Goal: Check status

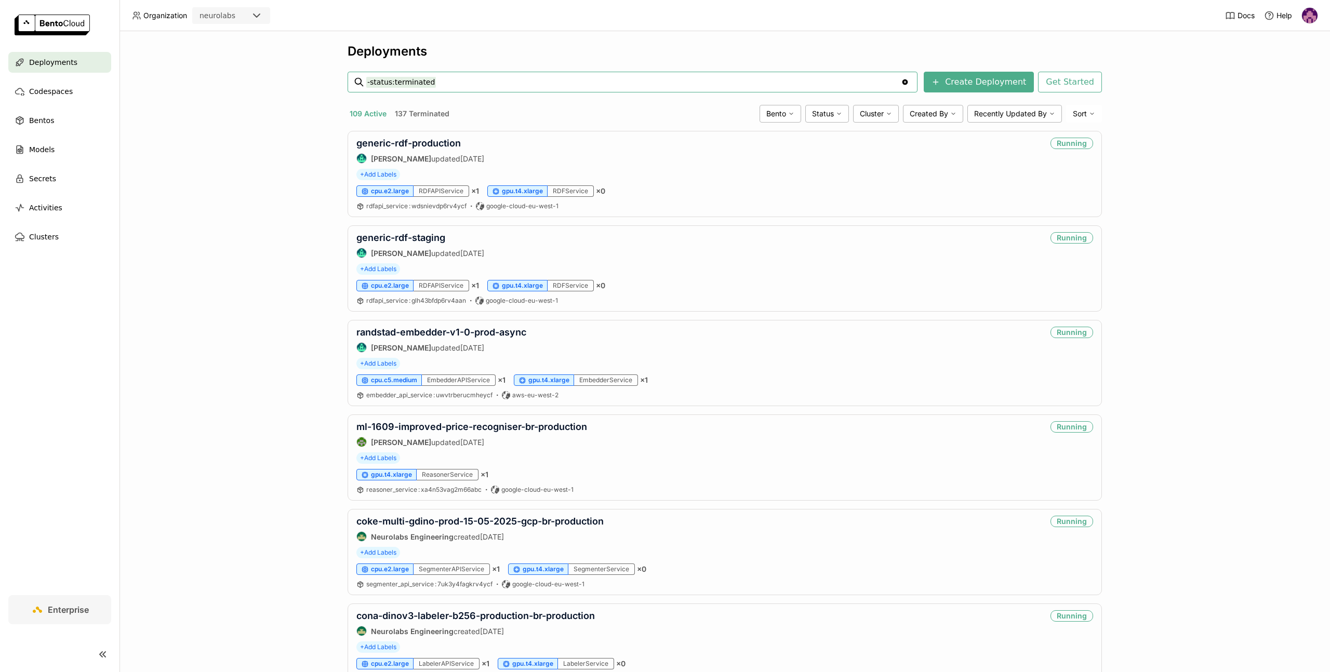
click at [522, 82] on input "-status:terminated" at bounding box center [633, 82] width 535 height 17
type input "-status:terminated generic-labeler-dinov3-25-09-2025-production"
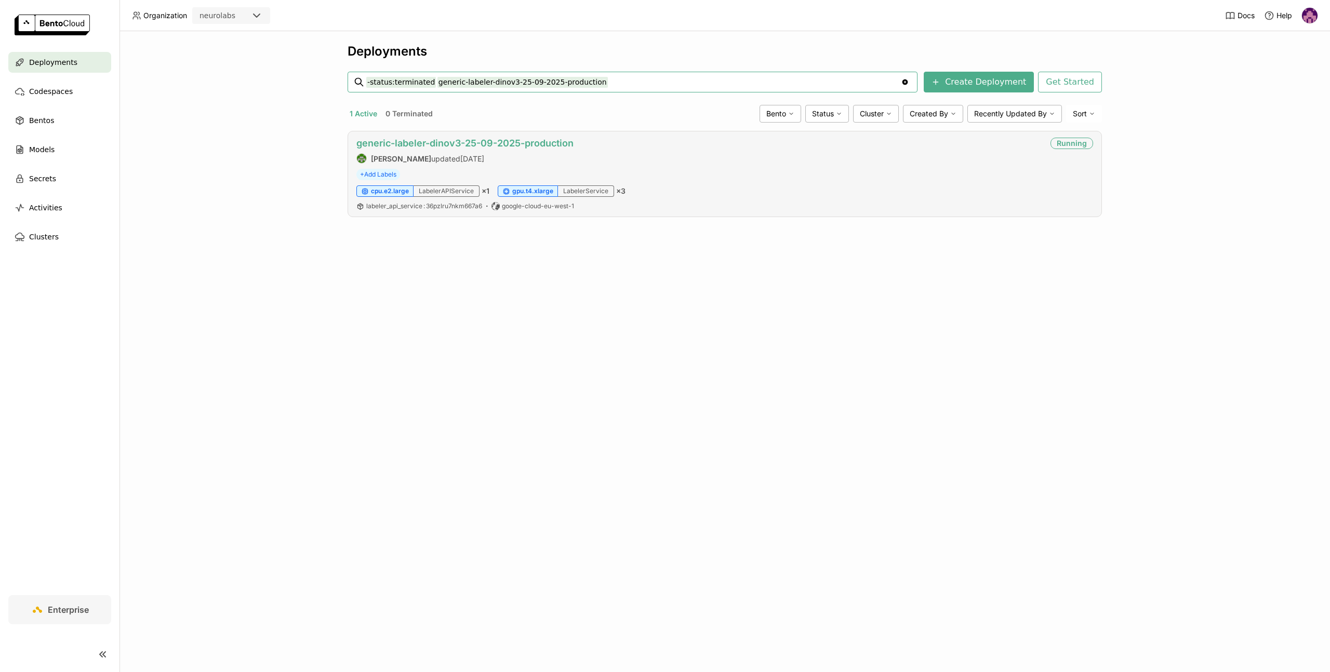
click at [551, 139] on link "generic-labeler-dinov3-25-09-2025-production" at bounding box center [464, 143] width 217 height 11
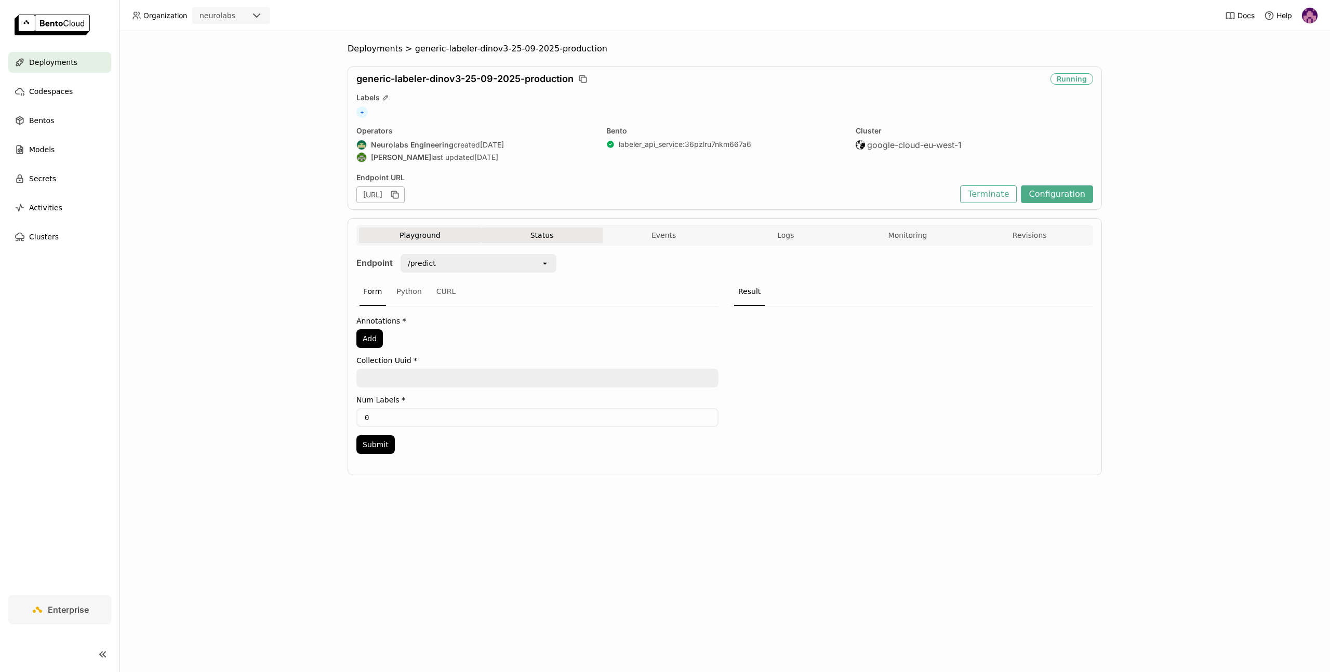
click at [566, 238] on button "Status" at bounding box center [542, 236] width 122 height 16
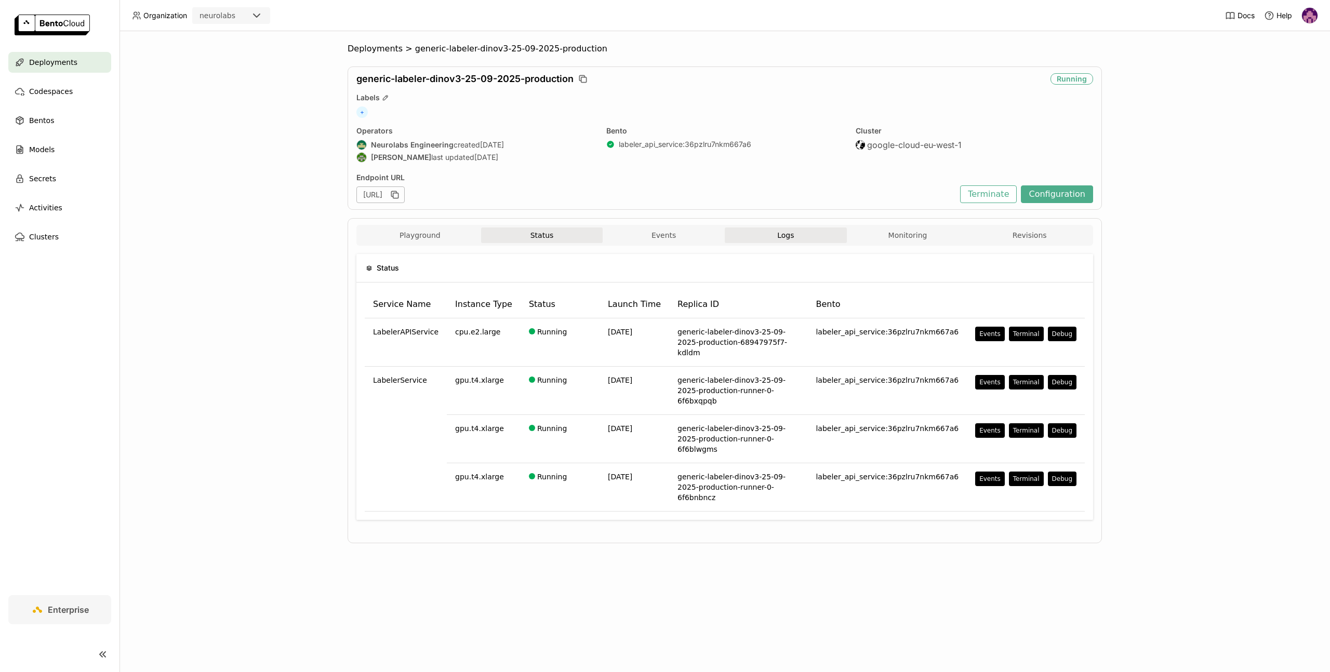
click at [778, 236] on span "Logs" at bounding box center [785, 235] width 17 height 9
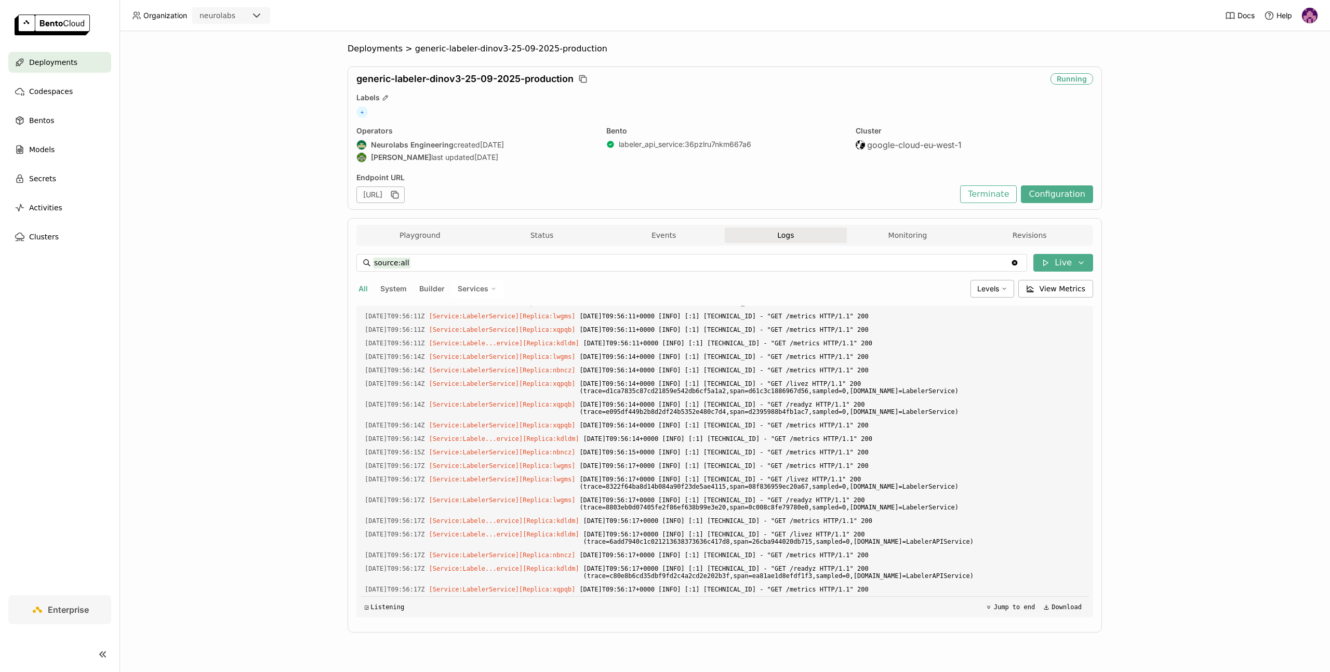
scroll to position [4172, 0]
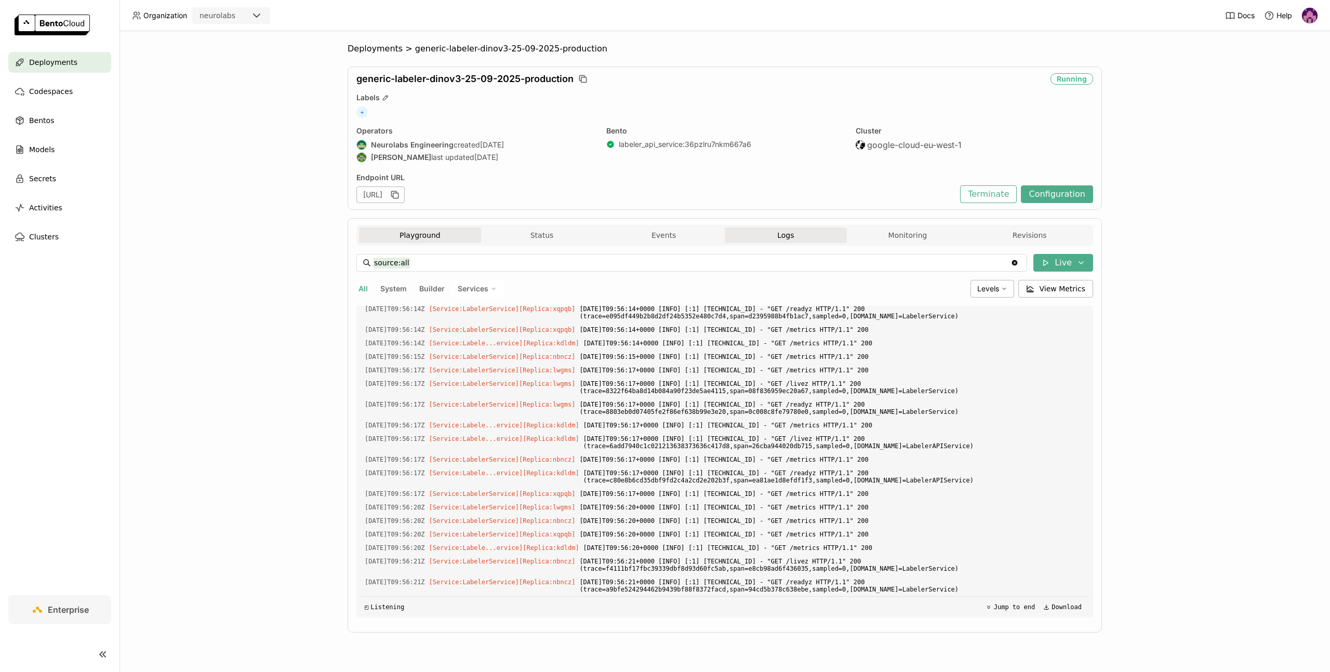
click at [438, 242] on button "Playground" at bounding box center [420, 236] width 122 height 16
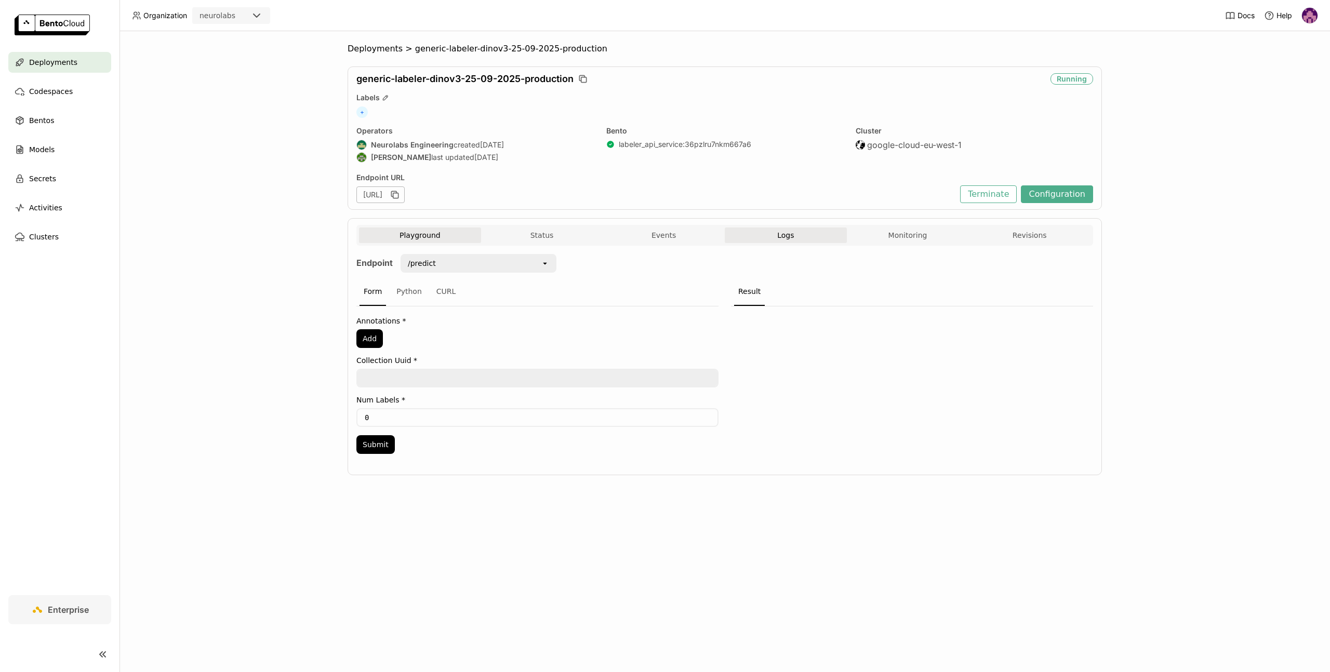
click at [767, 234] on button "Logs" at bounding box center [786, 236] width 122 height 16
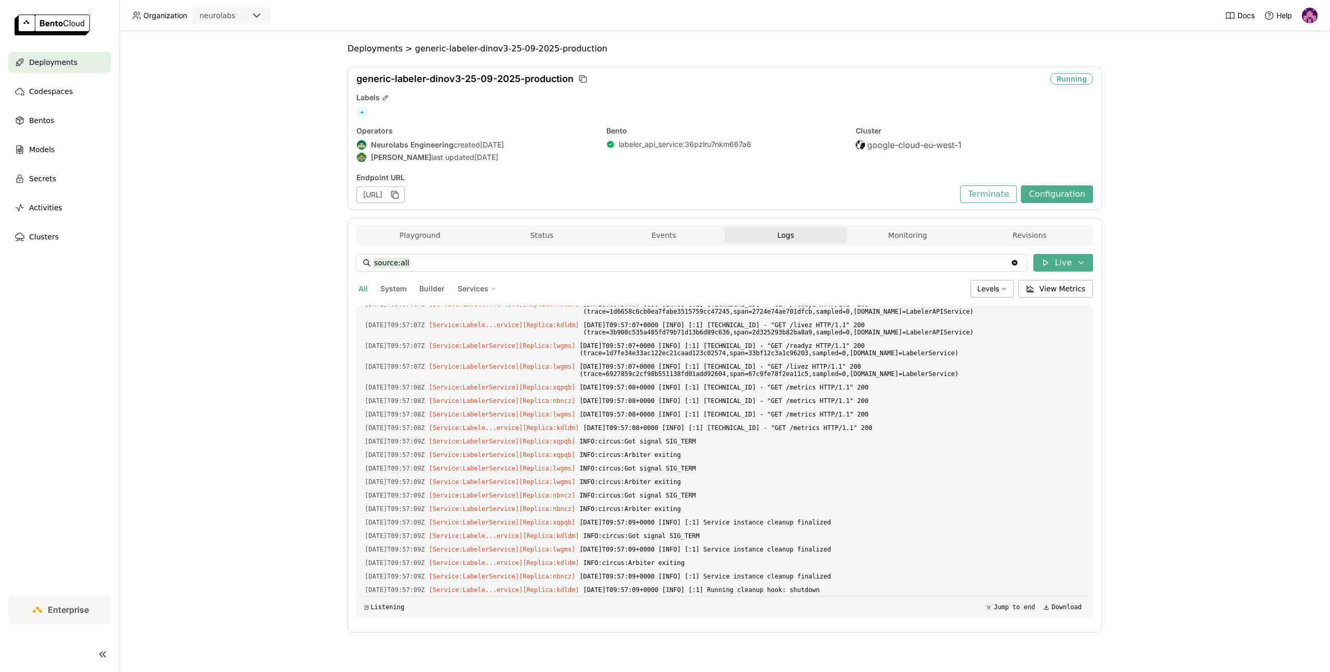
scroll to position [6191, 0]
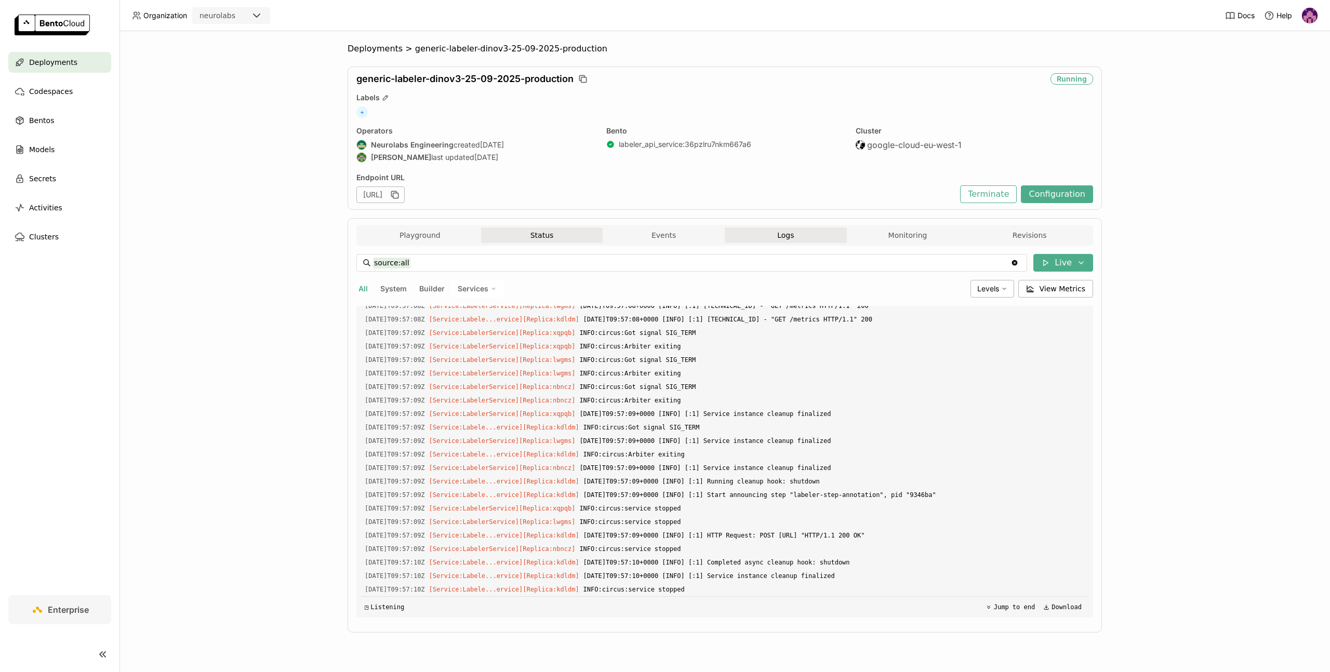
click at [525, 239] on button "Status" at bounding box center [542, 236] width 122 height 16
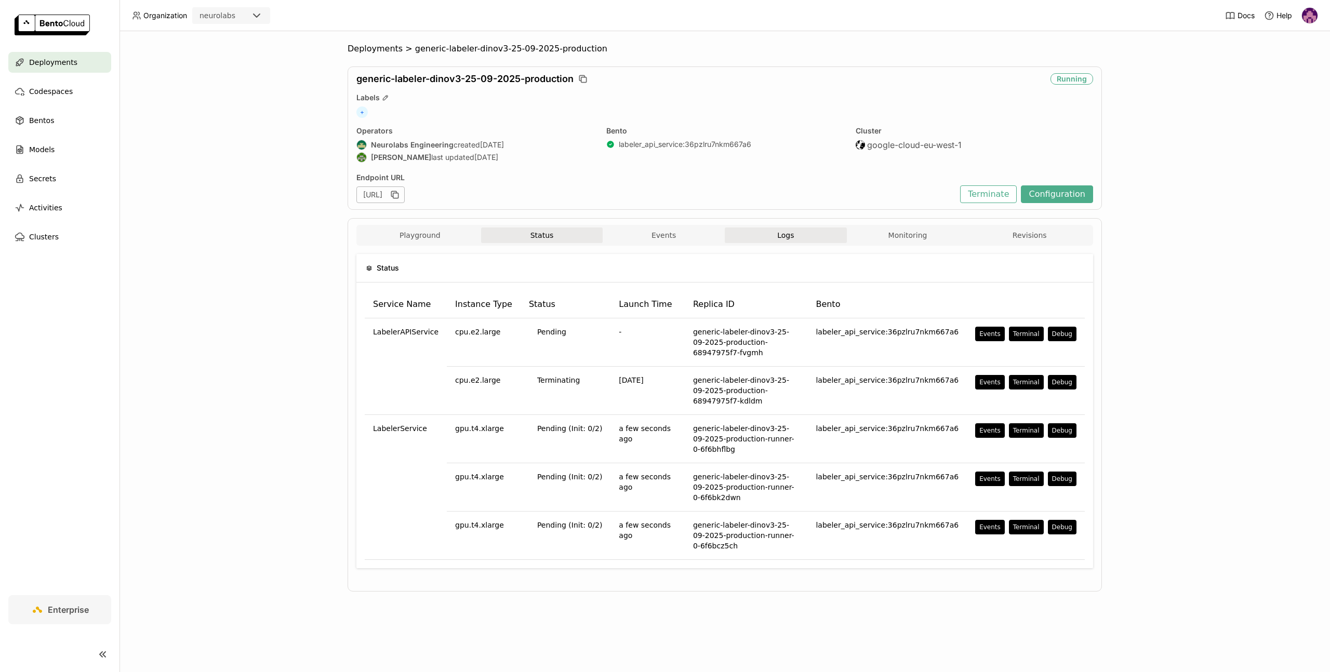
click at [796, 237] on button "Logs" at bounding box center [786, 236] width 122 height 16
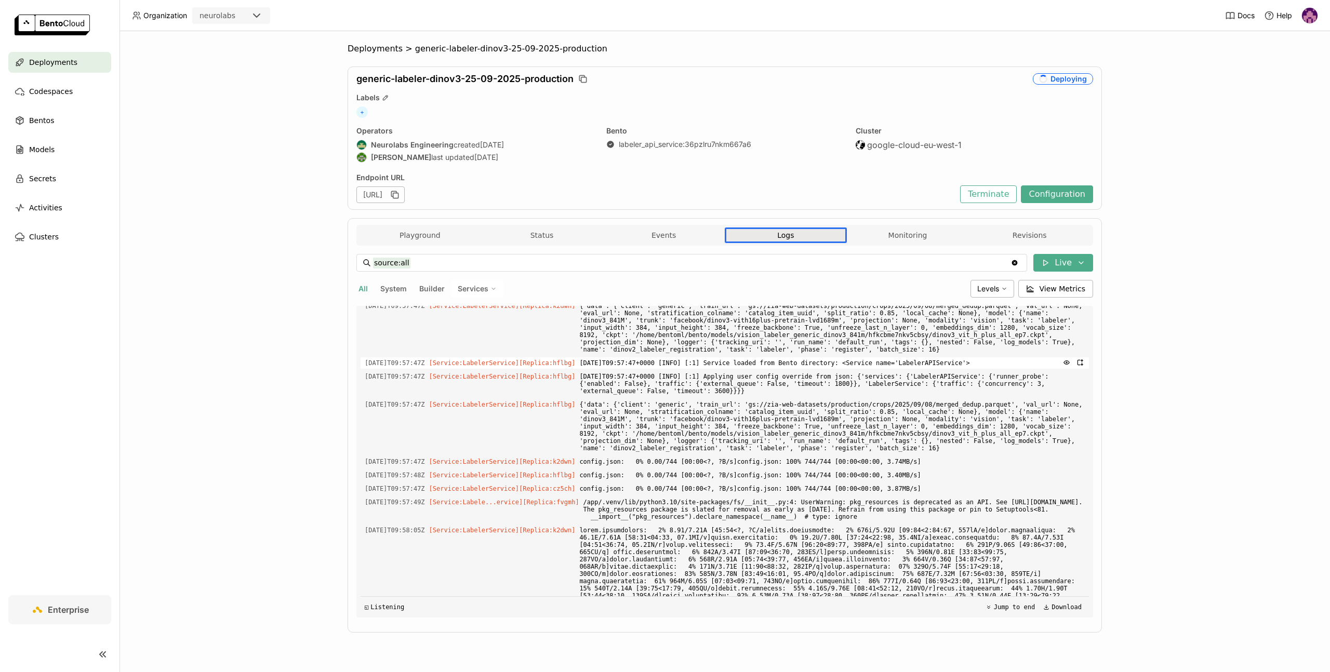
scroll to position [8280, 0]
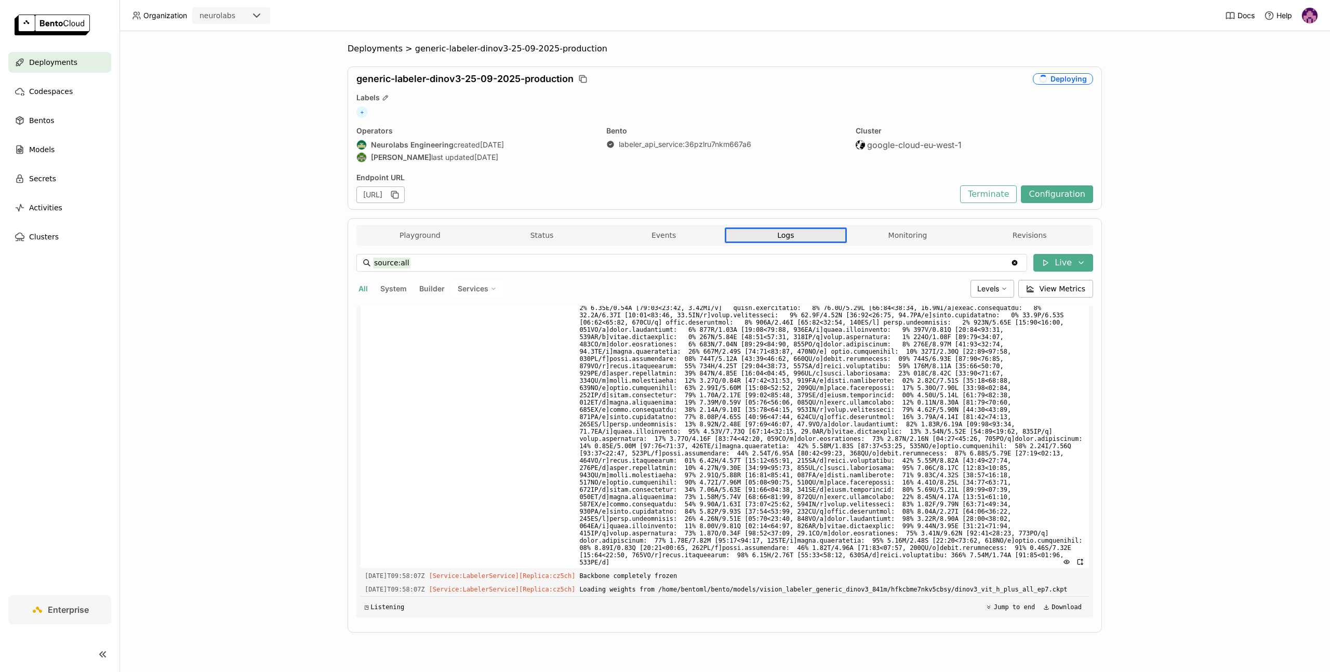
click at [834, 439] on span at bounding box center [831, 431] width 505 height 273
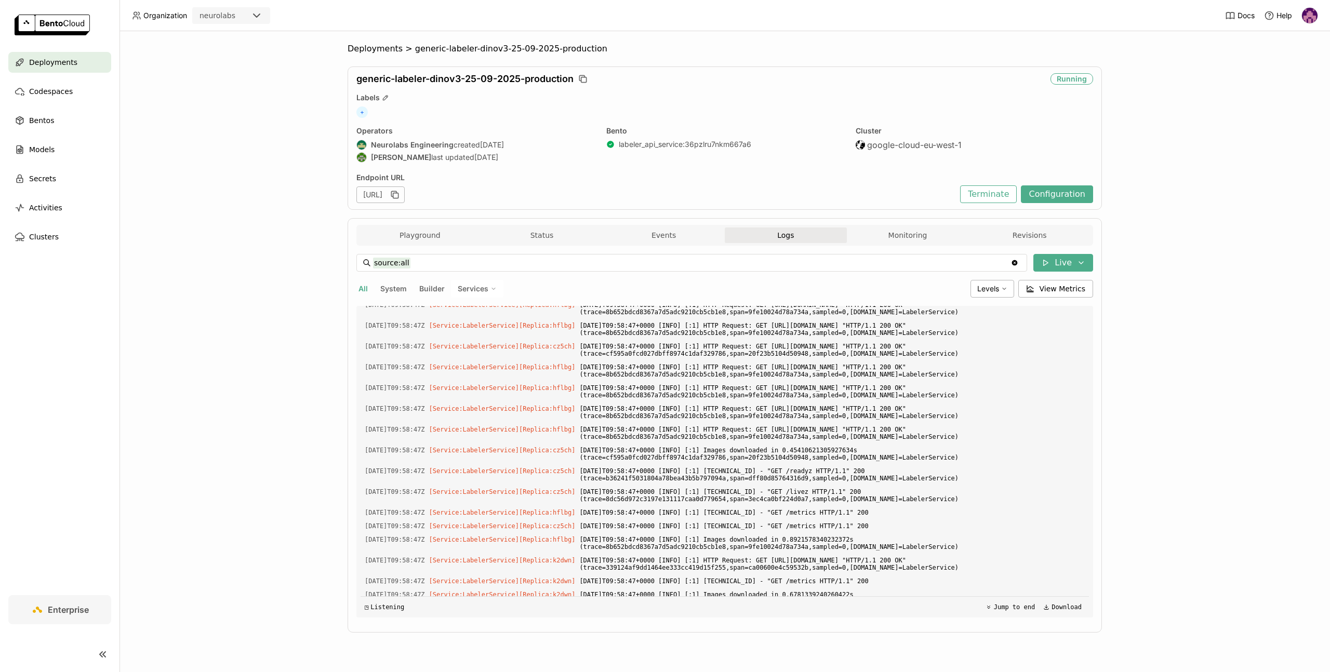
scroll to position [10108, 0]
